Goal: Find specific page/section: Find specific page/section

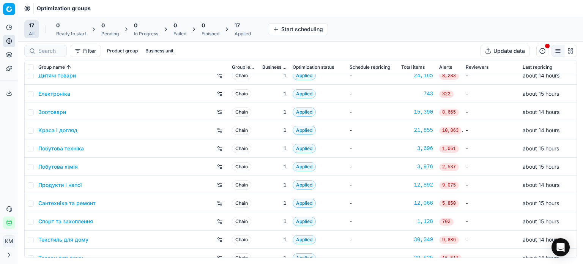
scroll to position [76, 0]
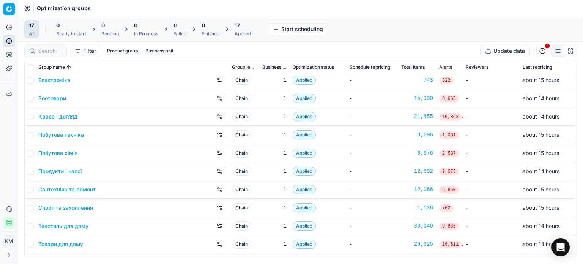
click at [74, 134] on link "Побутова техніка" at bounding box center [61, 135] width 46 height 8
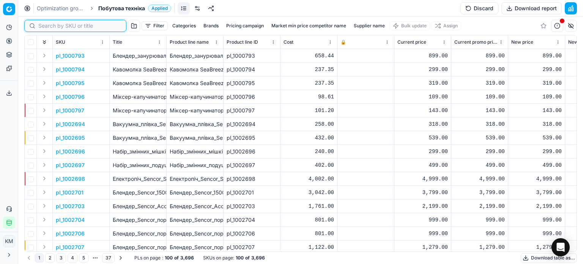
click at [44, 27] on input at bounding box center [79, 26] width 83 height 8
paste input "789414"
type input "789414"
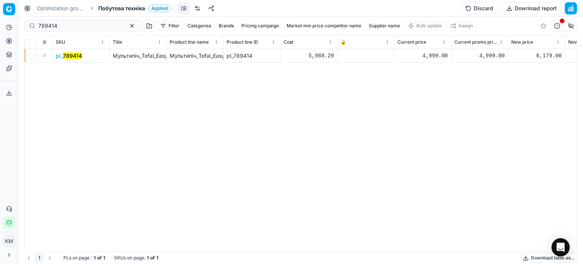
click at [77, 55] on mark "789414" at bounding box center [72, 55] width 19 height 6
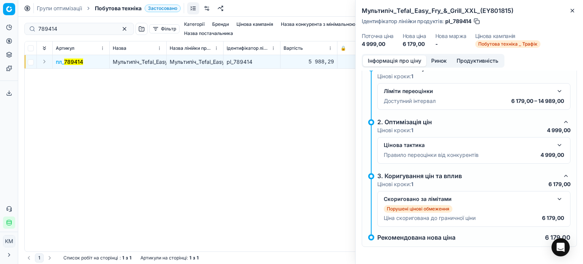
scroll to position [50, 0]
